Goal: Find specific page/section: Find specific page/section

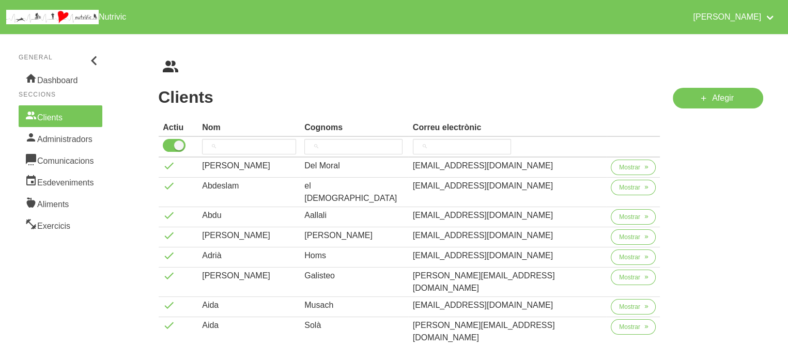
click at [244, 44] on div "Clients Cognoms Correu electrònic Actiu Nom Cognoms Correu electrònic [PERSON_N…" at bounding box center [460, 304] width 655 height 540
click at [370, 145] on input "search" at bounding box center [353, 147] width 98 height 16
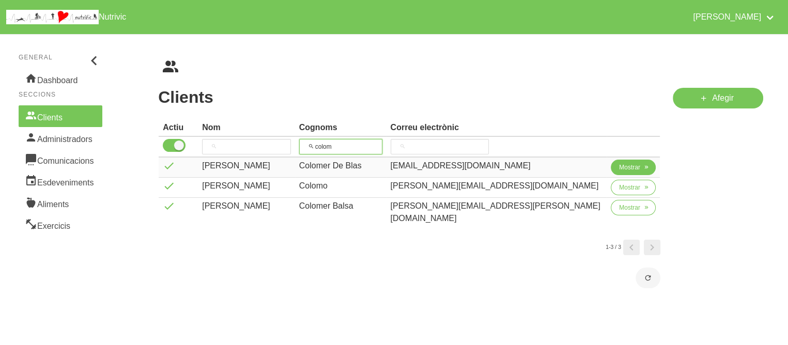
type input "colom"
click at [622, 166] on span "Mostrar" at bounding box center [629, 167] width 21 height 9
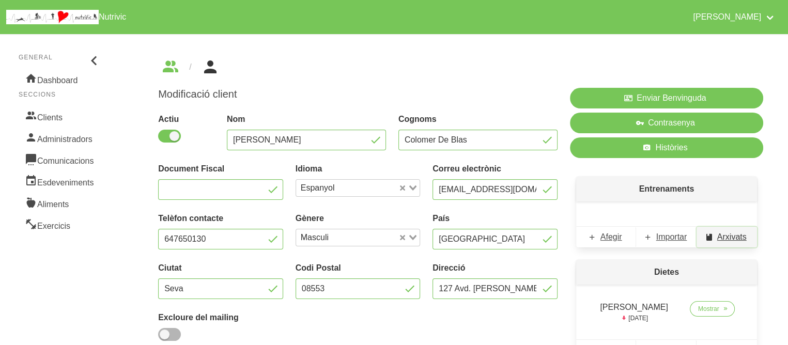
click at [721, 234] on span "Arxivats" at bounding box center [731, 237] width 29 height 12
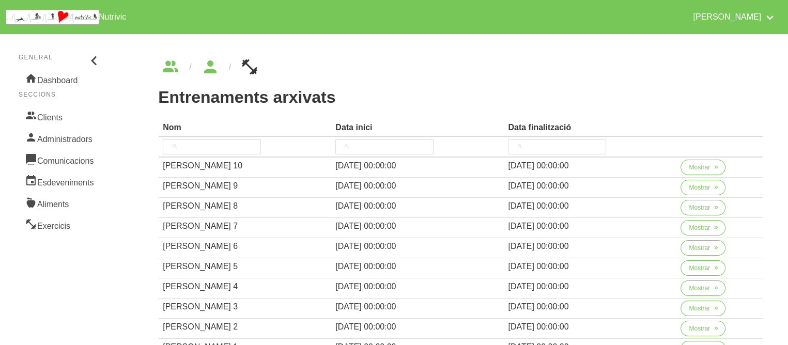
click at [609, 106] on div "Entrenaments arxivats Nom Data inici Data finalització Nom Data inici Data fina…" at bounding box center [460, 244] width 605 height 312
click at [700, 164] on span "Mostrar" at bounding box center [699, 167] width 21 height 9
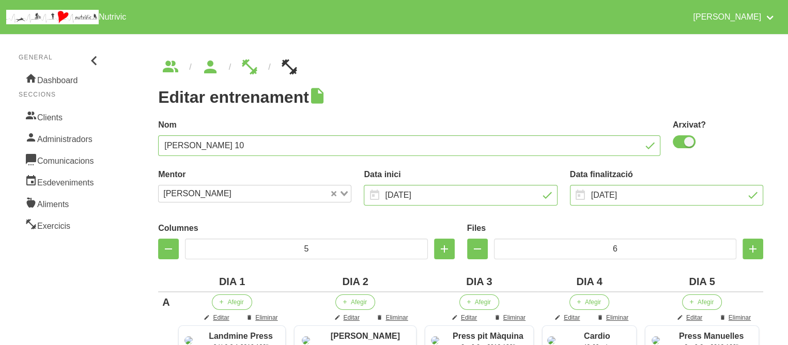
click at [488, 118] on div "Nom [PERSON_NAME] 10" at bounding box center [409, 138] width 515 height 50
